Goal: Find specific fact: Find specific fact

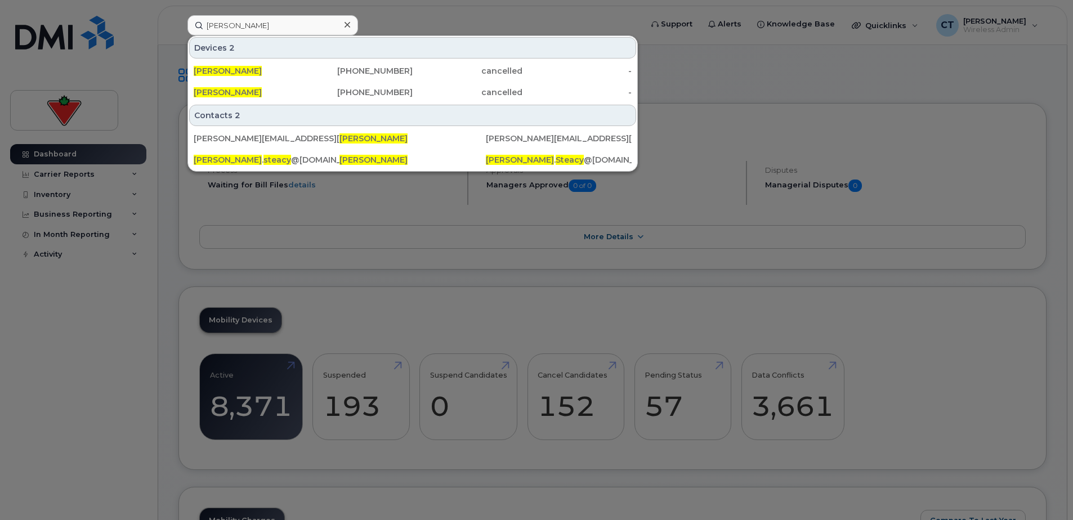
click at [347, 26] on icon at bounding box center [348, 24] width 6 height 9
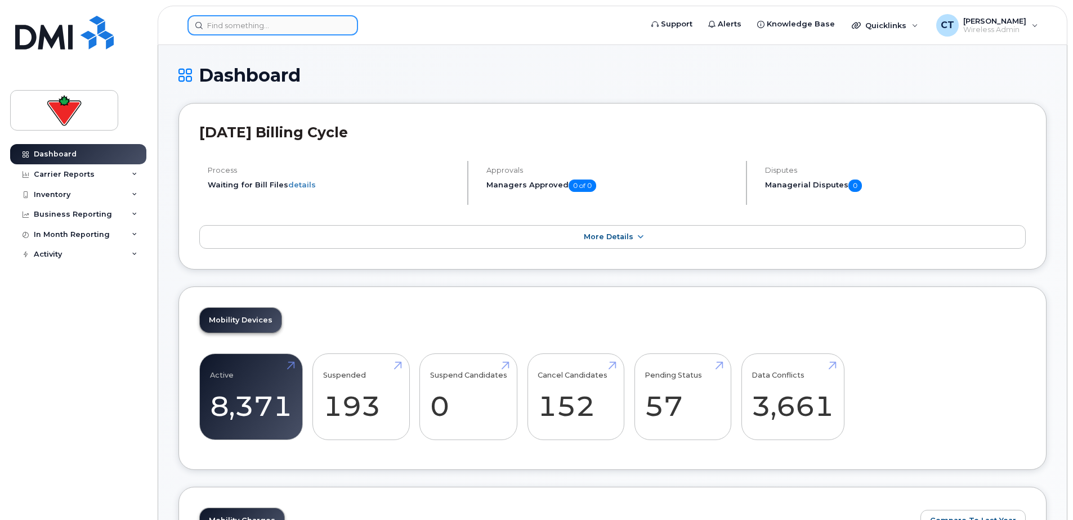
click at [279, 23] on input at bounding box center [273, 25] width 171 height 20
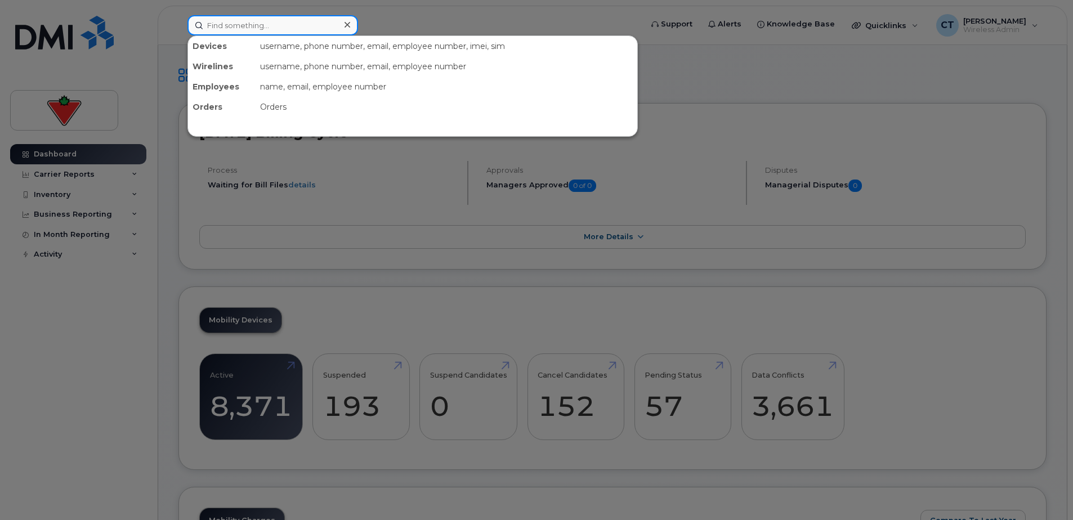
paste input "[PERSON_NAME]"
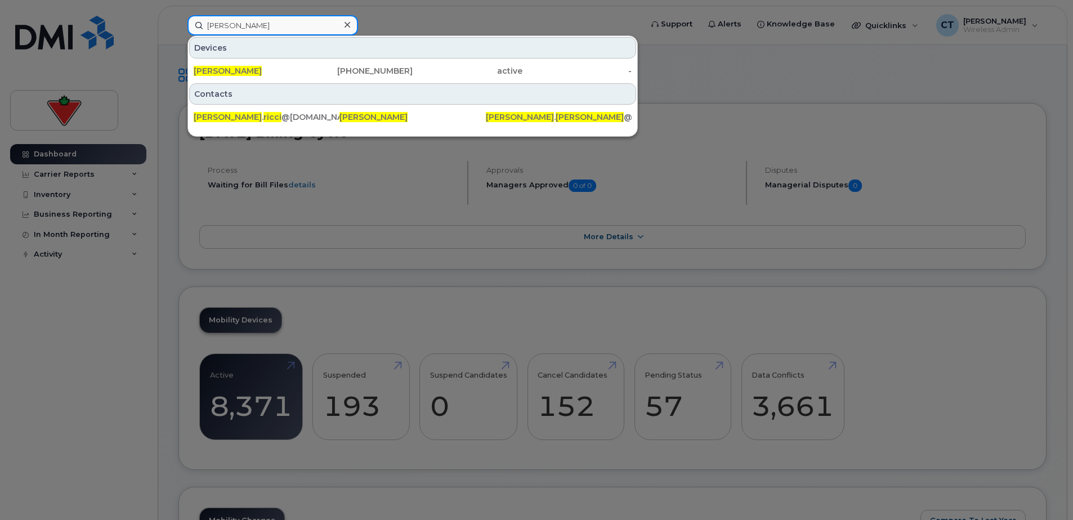
type input "[PERSON_NAME]"
click at [280, 70] on div "[PERSON_NAME]" at bounding box center [249, 70] width 110 height 11
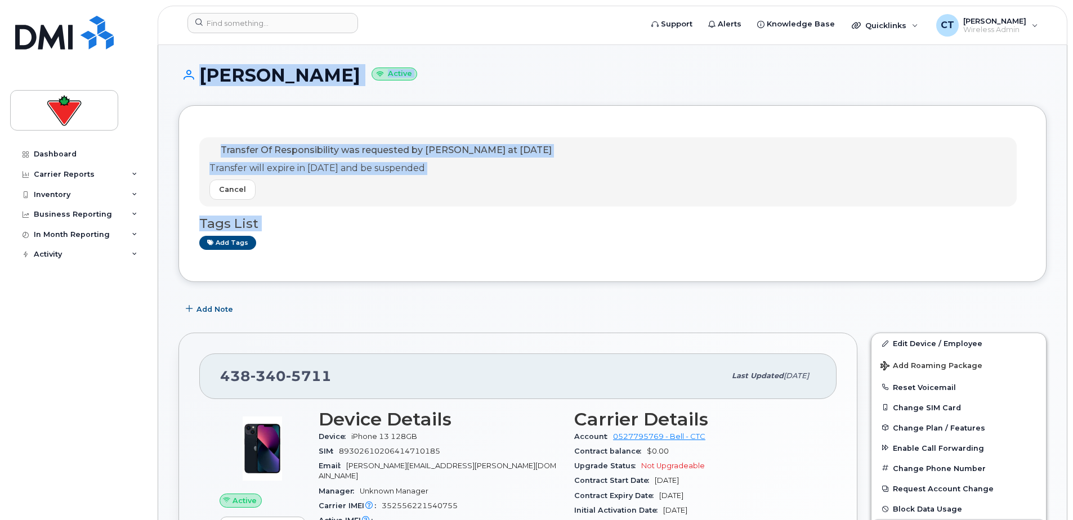
drag, startPoint x: 174, startPoint y: 66, endPoint x: 456, endPoint y: 306, distance: 370.4
drag, startPoint x: 456, startPoint y: 306, endPoint x: 443, endPoint y: 295, distance: 17.2
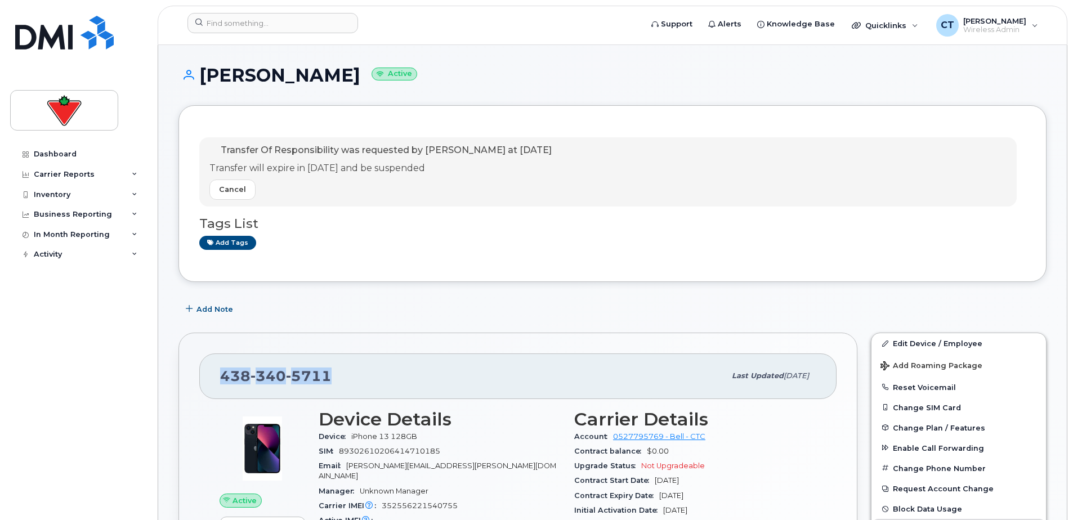
drag, startPoint x: 346, startPoint y: 380, endPoint x: 206, endPoint y: 377, distance: 140.8
click at [206, 377] on div "438 340 5711 Last updated Feb 11, 2025" at bounding box center [518, 376] width 638 height 45
drag, startPoint x: 206, startPoint y: 377, endPoint x: 247, endPoint y: 377, distance: 41.1
copy span "438 340 5711"
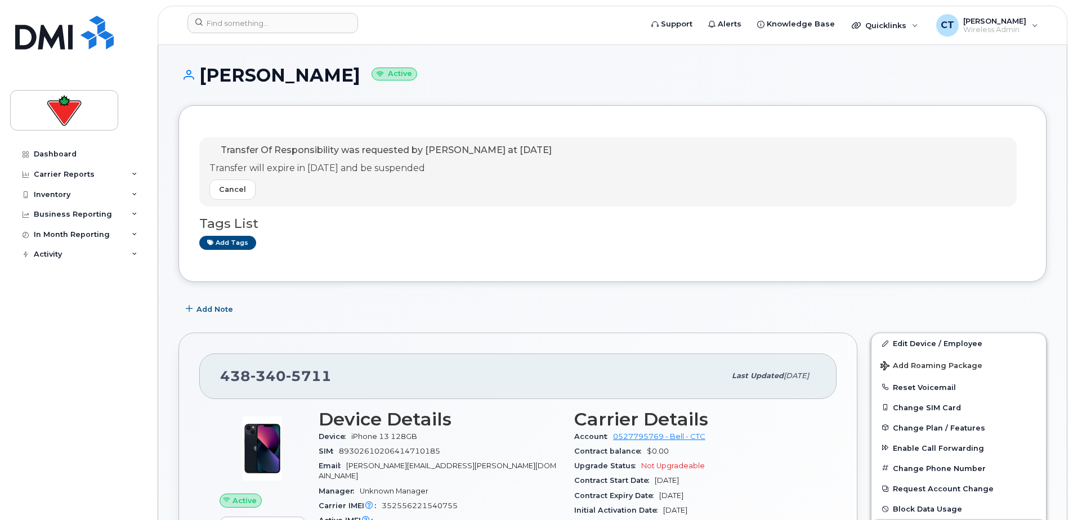
drag, startPoint x: 102, startPoint y: 348, endPoint x: 32, endPoint y: 422, distance: 102.0
click at [26, 417] on div "Dashboard Carrier Reports Monthly Billing Data Daily Data Pooling Data Behavior…" at bounding box center [79, 323] width 139 height 359
